Goal: Task Accomplishment & Management: Complete application form

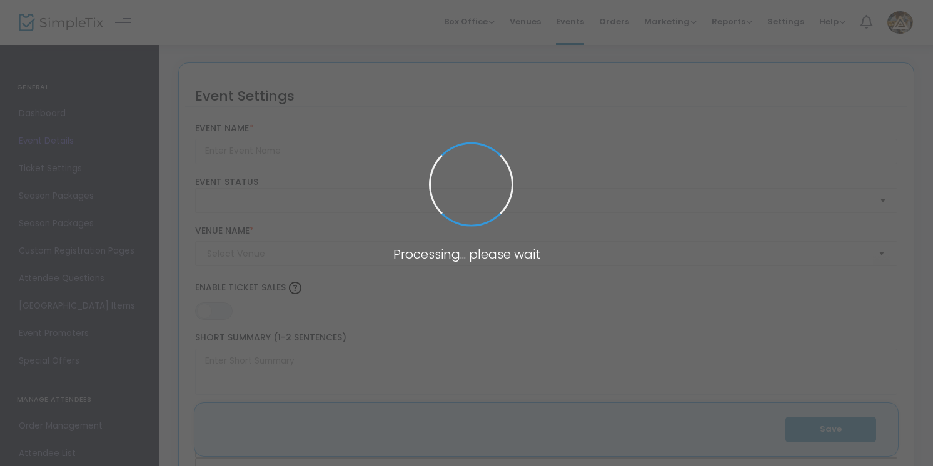
type input "AP:20 - Somatoast w/ DRRTYWULVZ, [PERSON_NAME]"
type textarea "placeholder"
type input "7.000 %"
type input "Buy Tickets"
type input "Synergy Hot Glass"
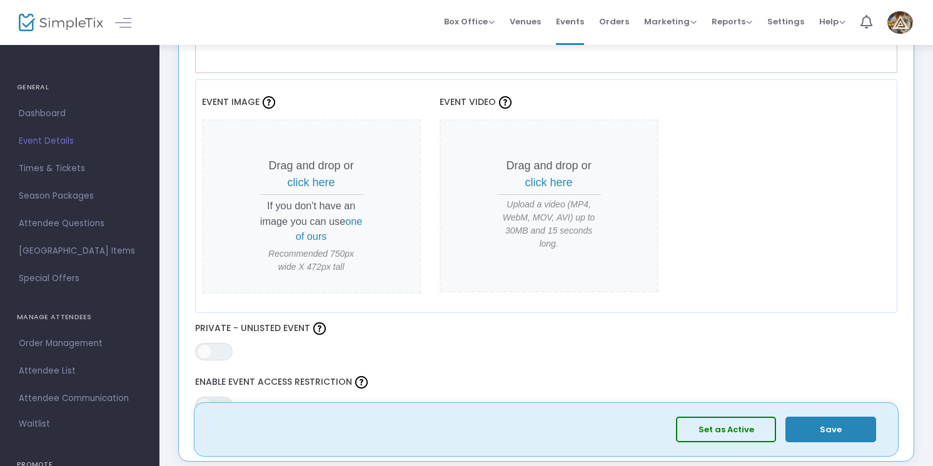
scroll to position [511, 0]
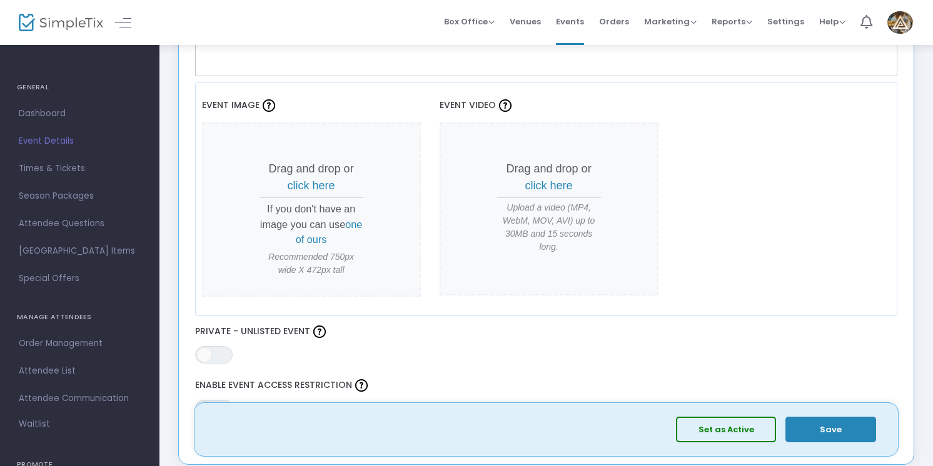
click at [314, 184] on span "click here" at bounding box center [312, 185] width 48 height 13
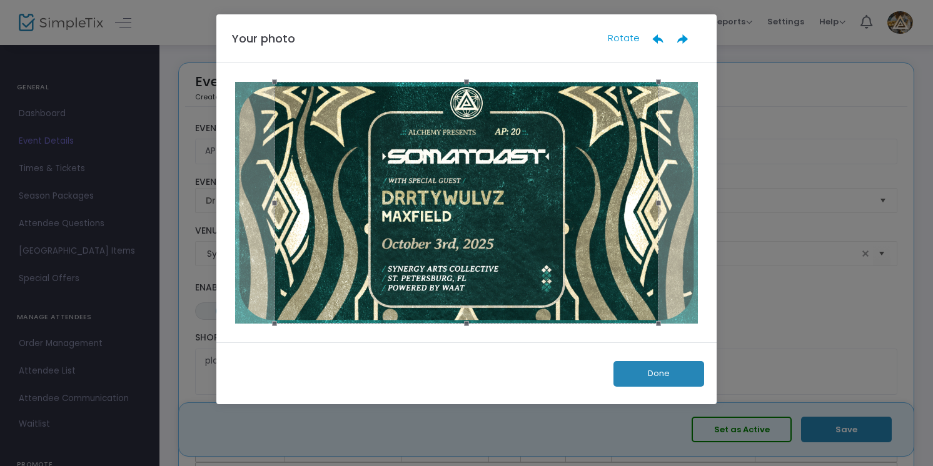
scroll to position [0, 0]
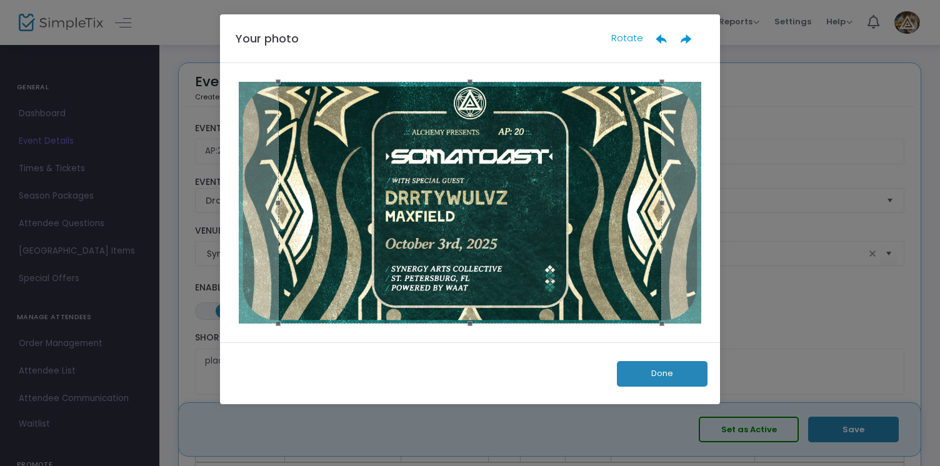
click at [667, 375] on button "Done" at bounding box center [662, 374] width 91 height 26
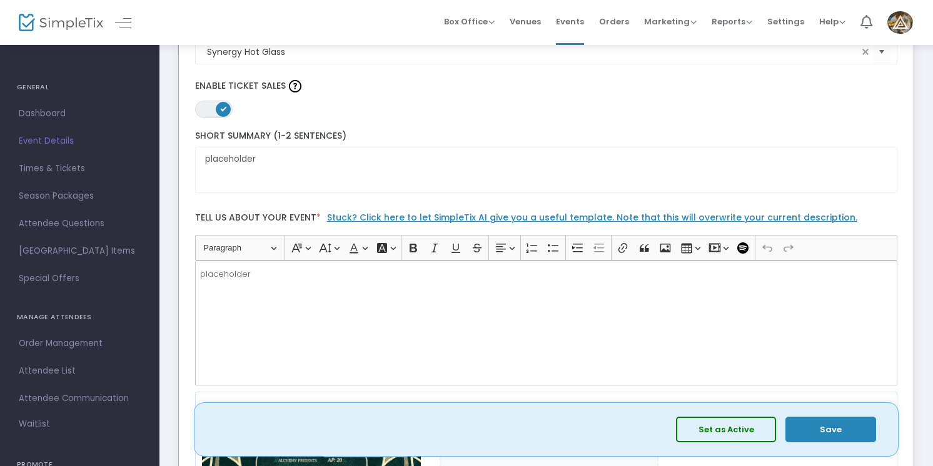
scroll to position [184, 0]
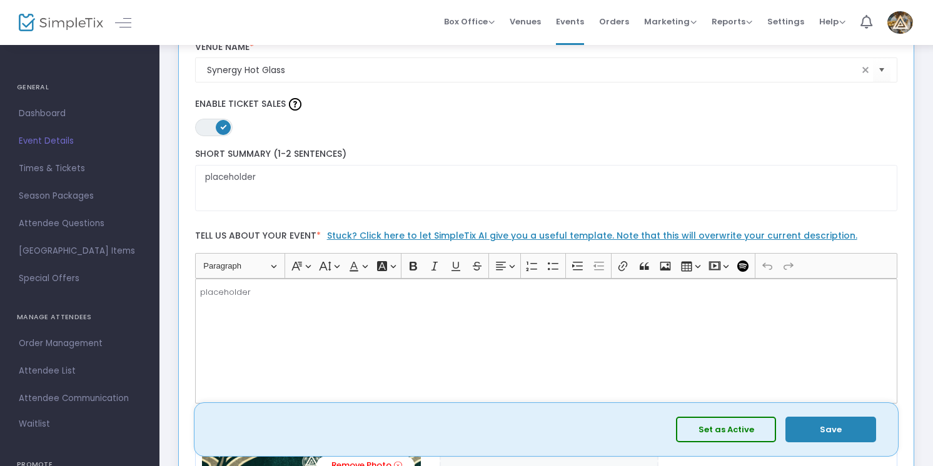
click at [295, 310] on div "placeholder" at bounding box center [546, 341] width 703 height 125
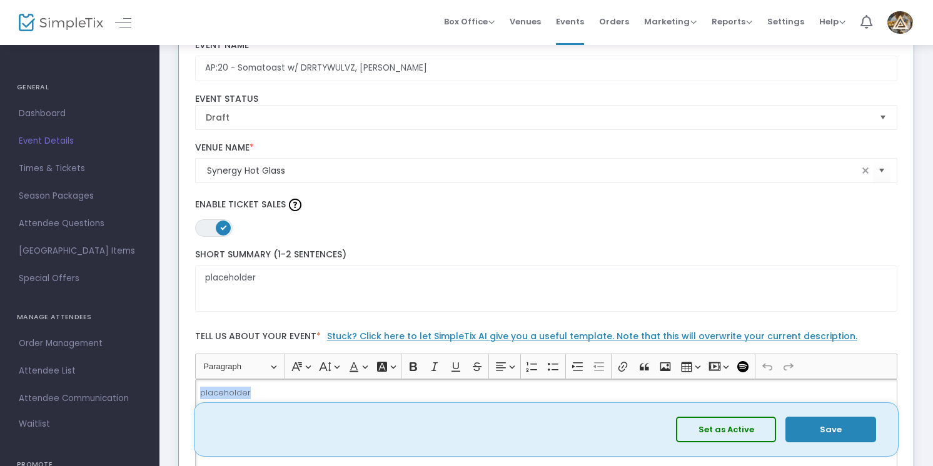
scroll to position [81, 0]
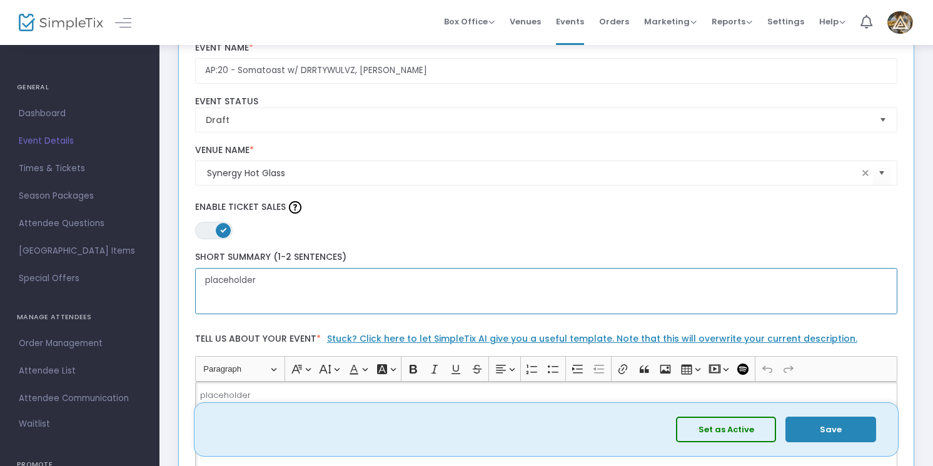
click at [284, 293] on textarea "placeholder" at bounding box center [546, 291] width 703 height 47
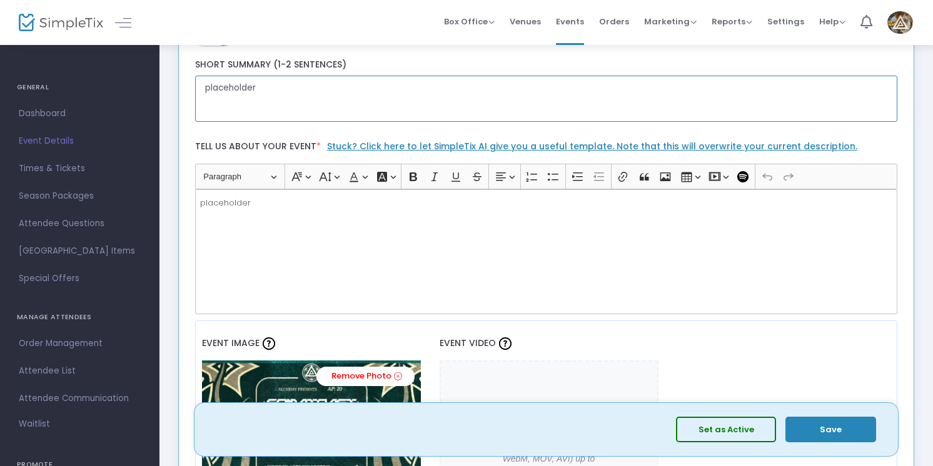
scroll to position [345, 0]
